Goal: Subscribe to service/newsletter

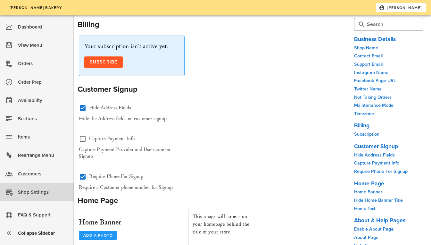
scroll to position [389, 0]
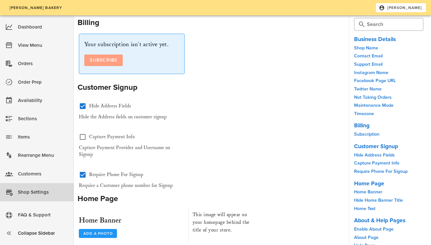
click at [102, 57] on span "Subscribe" at bounding box center [103, 59] width 28 height 5
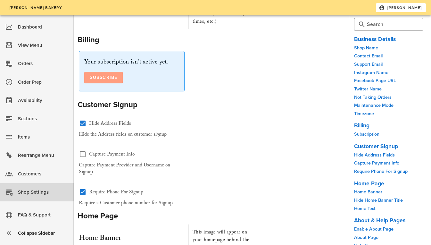
click at [100, 75] on span "Subscribe" at bounding box center [103, 77] width 28 height 5
